Goal: Go to known website: Access a specific website the user already knows

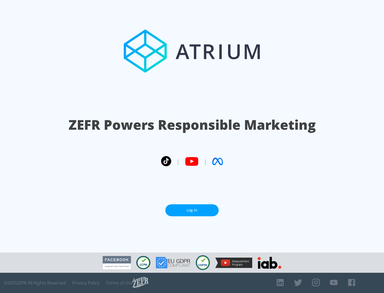
click at [192, 208] on link "Log In" at bounding box center [191, 211] width 53 height 12
